Goal: Check status

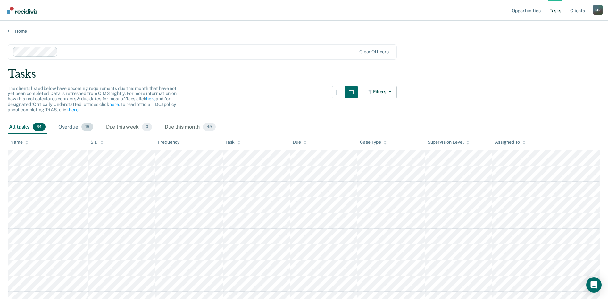
click at [61, 124] on div "Overdue 15" at bounding box center [76, 127] width 38 height 14
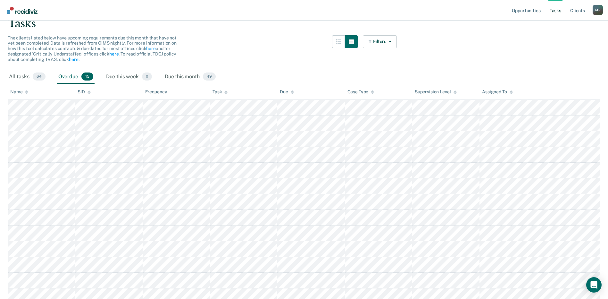
scroll to position [48, 0]
click at [171, 80] on div "Due this month 49" at bounding box center [191, 79] width 54 height 14
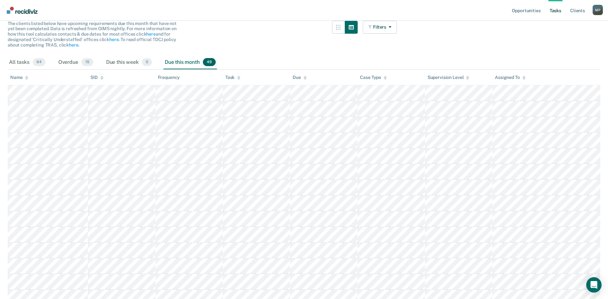
scroll to position [80, 0]
